Goal: Transaction & Acquisition: Purchase product/service

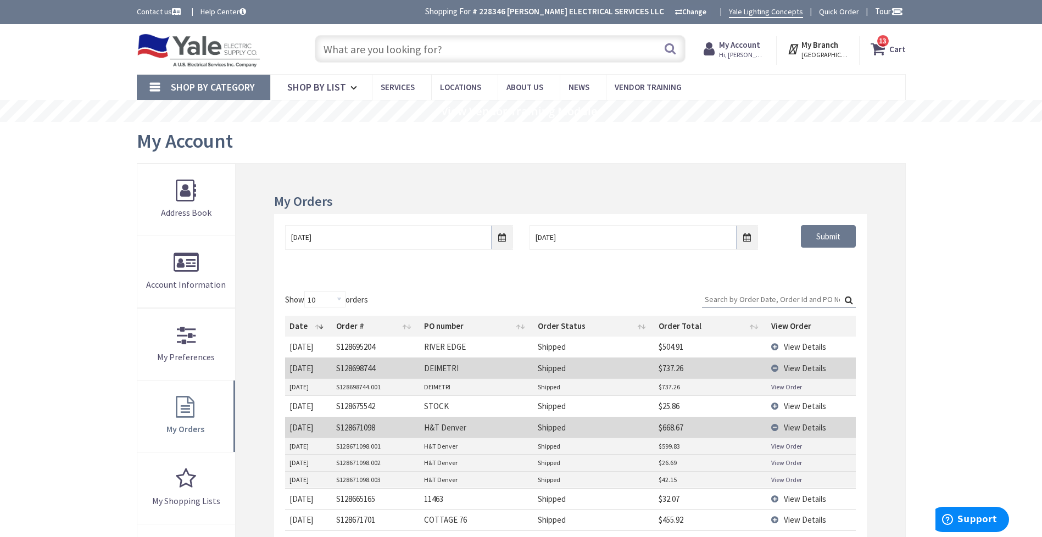
click at [580, 49] on input "text" at bounding box center [500, 48] width 371 height 27
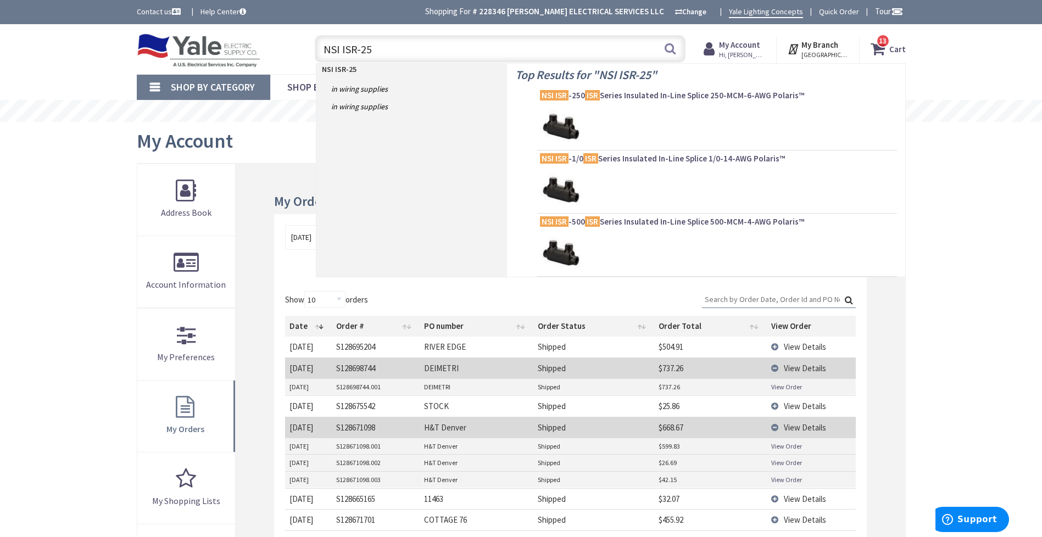
type input "NSI ISR-250"
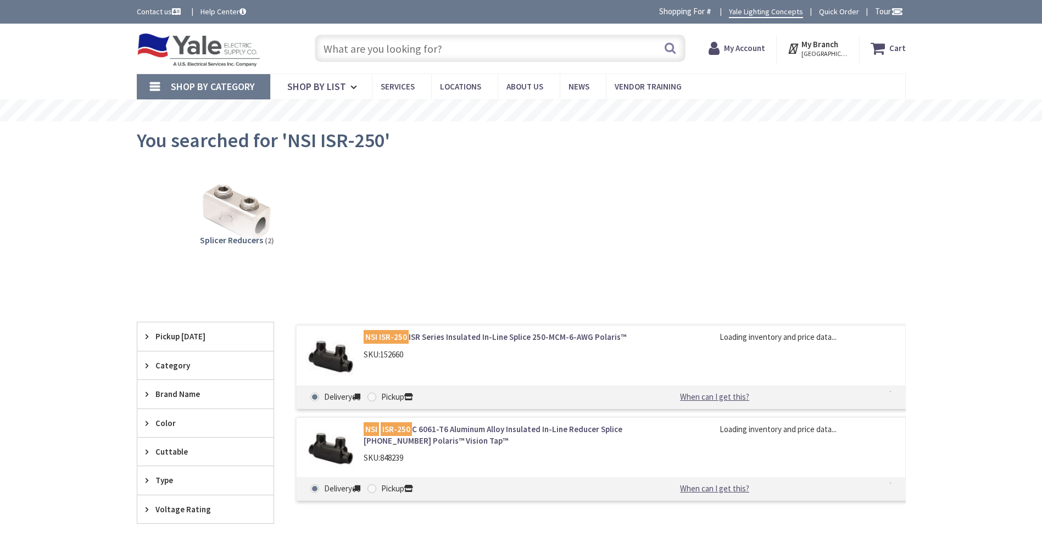
type input "[PERSON_NAME][GEOGRAPHIC_DATA], [STREET_ADDRESS][PERSON_NAME]"
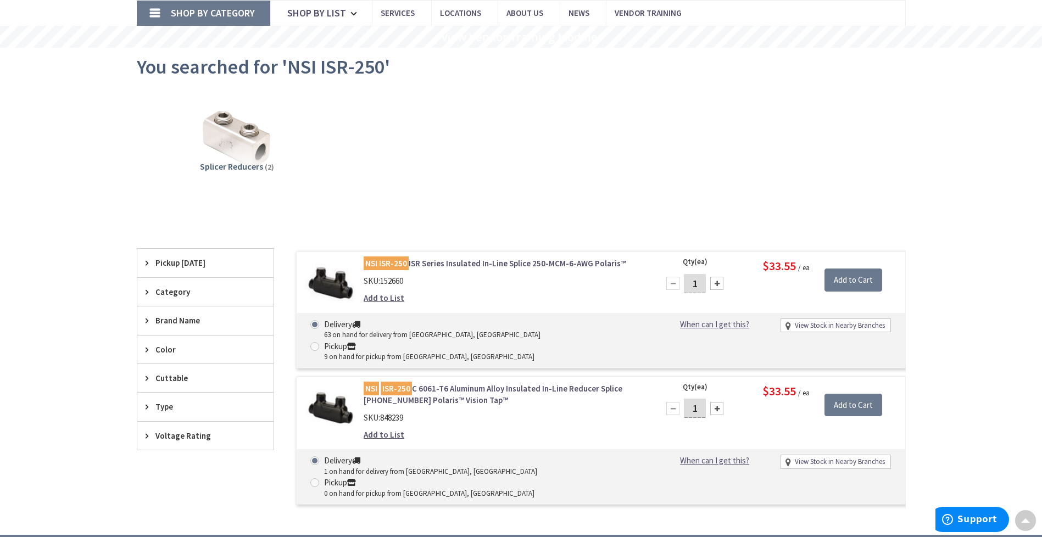
scroll to position [74, 0]
click at [553, 261] on link "NSI ISR-250 ISR Series Insulated In-Line Splice 250-MCM-6-AWG Polaris™" at bounding box center [503, 264] width 279 height 12
